Goal: Transaction & Acquisition: Subscribe to service/newsletter

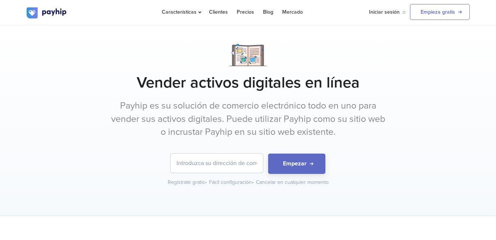
click at [202, 167] on input "email" at bounding box center [217, 163] width 92 height 19
click at [384, 14] on link "Iniciar sesión" at bounding box center [384, 12] width 31 height 24
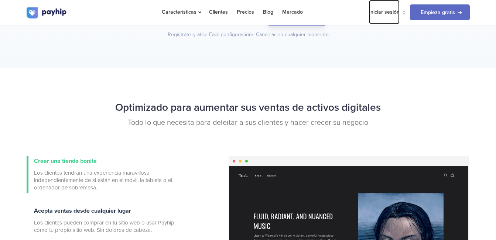
scroll to position [111, 0]
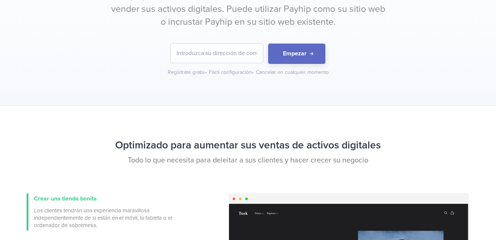
click at [246, 53] on input "email" at bounding box center [217, 53] width 92 height 19
type input "[EMAIL_ADDRESS][DOMAIN_NAME]"
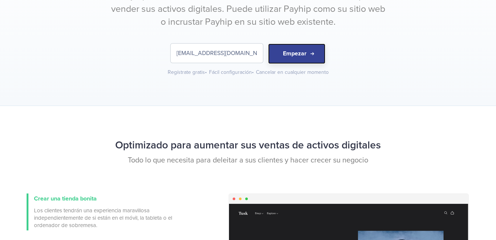
click at [286, 53] on button "Empezar" at bounding box center [296, 54] width 57 height 20
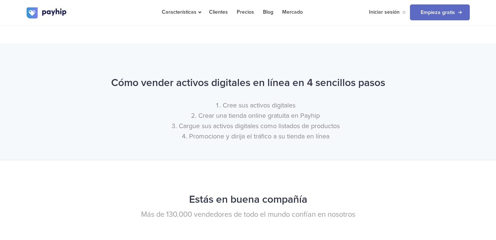
scroll to position [850, 0]
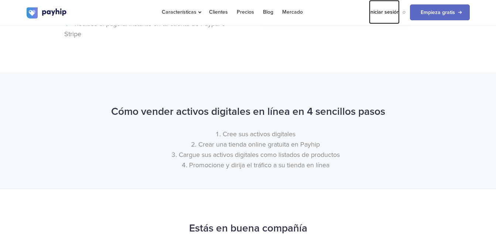
click at [385, 11] on link "Iniciar sesión" at bounding box center [384, 12] width 31 height 24
